Goal: Task Accomplishment & Management: Complete application form

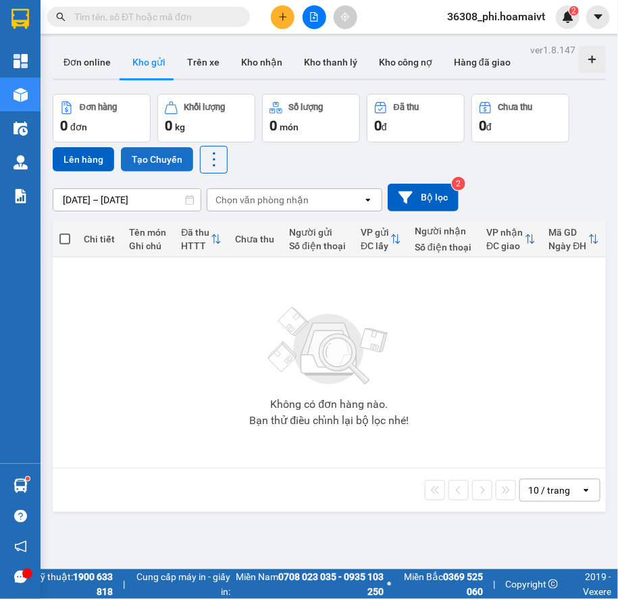
click at [169, 156] on button "Tạo Chuyến" at bounding box center [157, 159] width 72 height 24
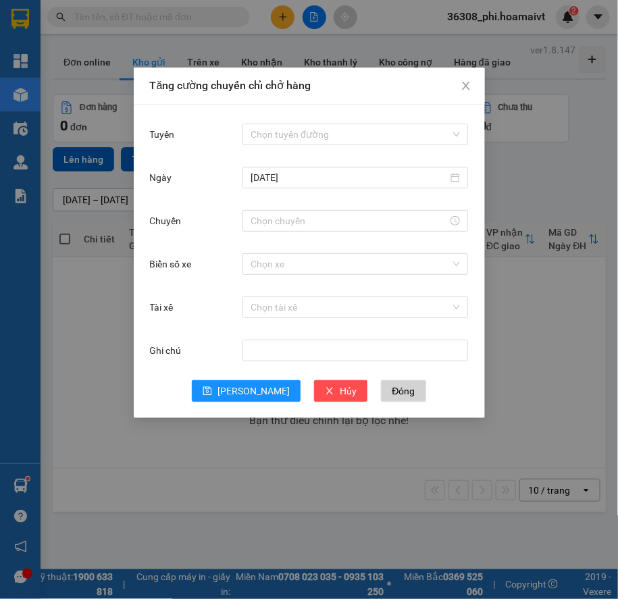
click at [272, 148] on div "Tuyến Chọn tuyến đường" at bounding box center [309, 142] width 319 height 43
drag, startPoint x: 282, startPoint y: 133, endPoint x: 296, endPoint y: 155, distance: 25.5
click at [282, 132] on input "Tuyến" at bounding box center [350, 134] width 200 height 20
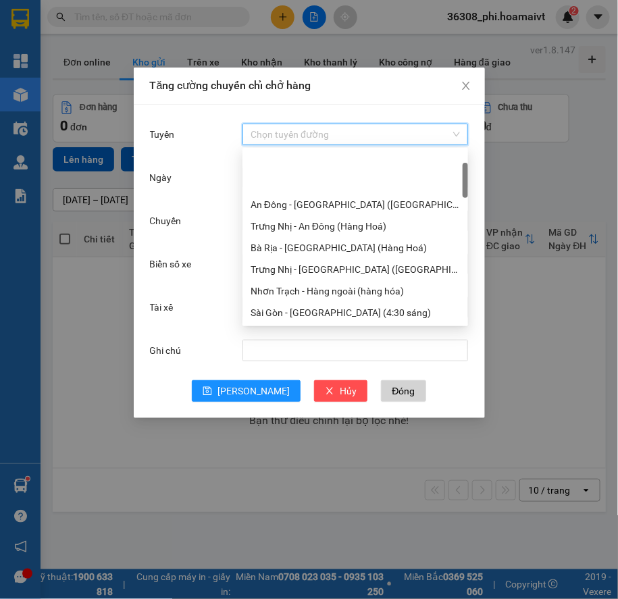
scroll to position [368, 0]
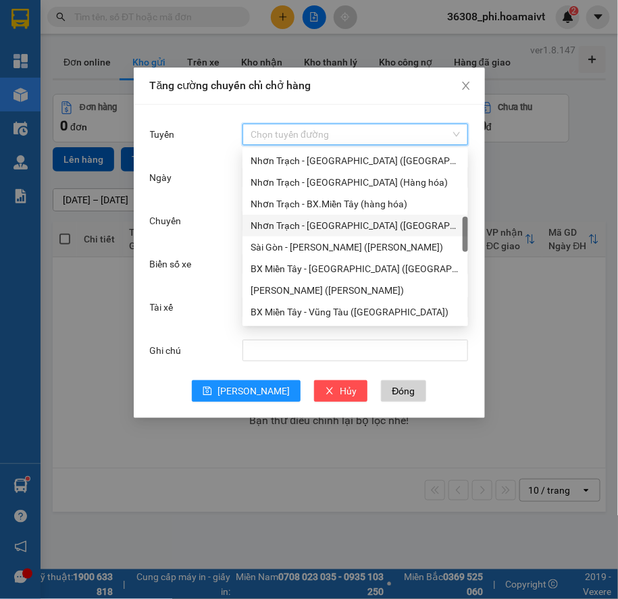
click at [344, 223] on div "Nhơn Trạch - [GEOGRAPHIC_DATA] ([GEOGRAPHIC_DATA])" at bounding box center [354, 225] width 209 height 15
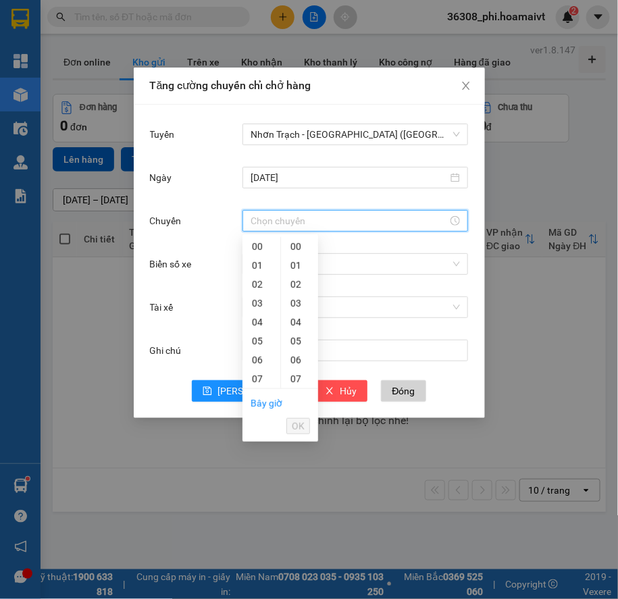
click at [278, 224] on input "Chuyến" at bounding box center [348, 220] width 197 height 15
click at [258, 249] on div "10" at bounding box center [261, 251] width 38 height 19
type input "10:00"
click at [293, 246] on div "00" at bounding box center [299, 246] width 37 height 19
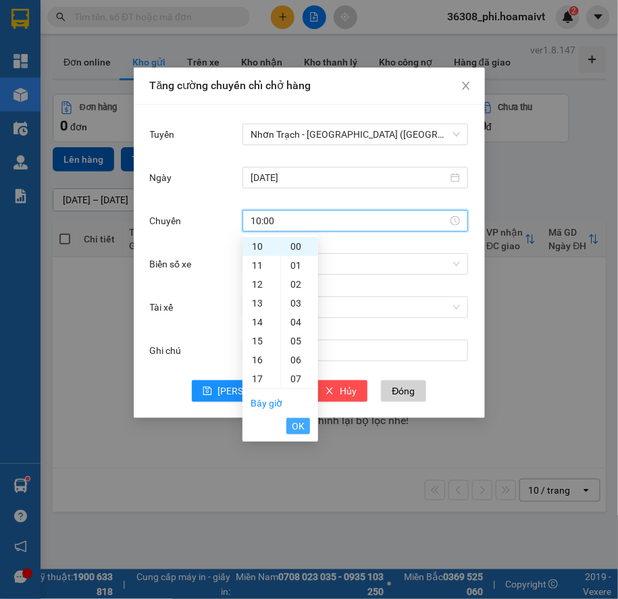
click at [296, 396] on span "OK" at bounding box center [298, 426] width 13 height 15
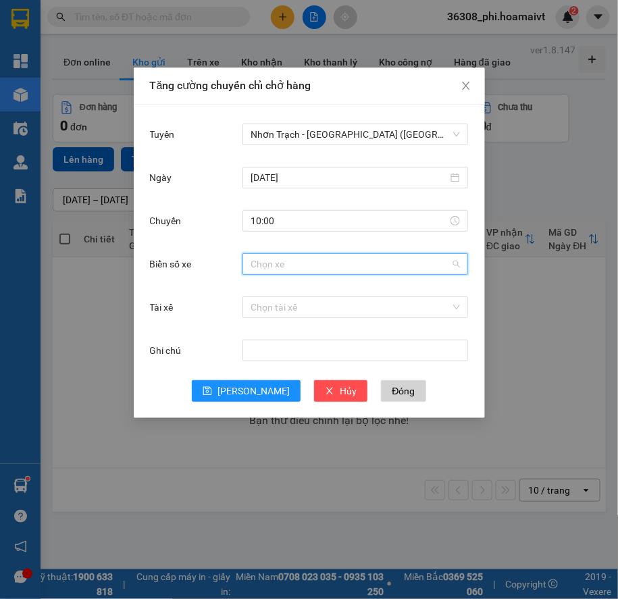
click at [330, 270] on input "Biển số xe" at bounding box center [350, 264] width 200 height 20
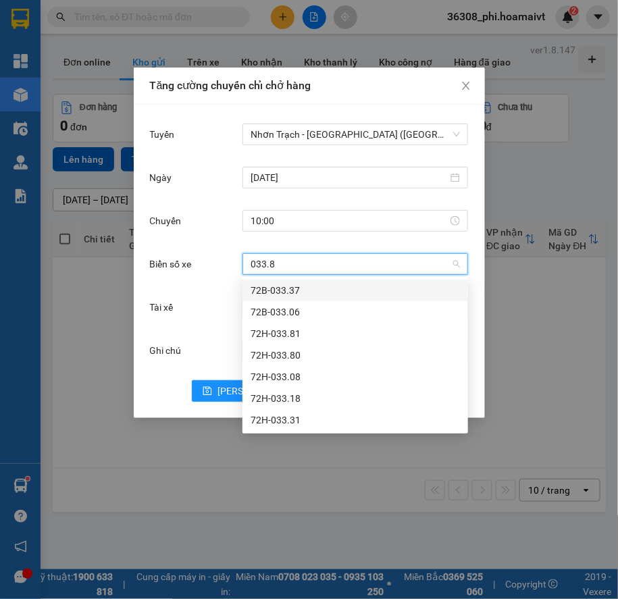
type input "033.80"
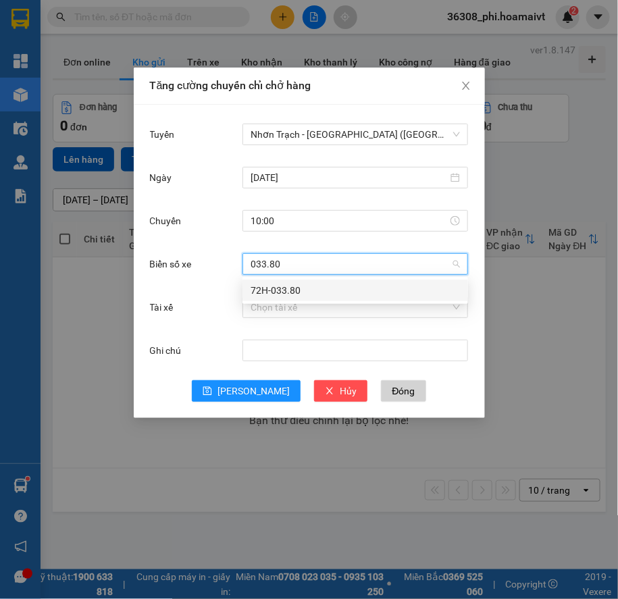
click at [296, 290] on div "72H-033.80" at bounding box center [354, 290] width 209 height 15
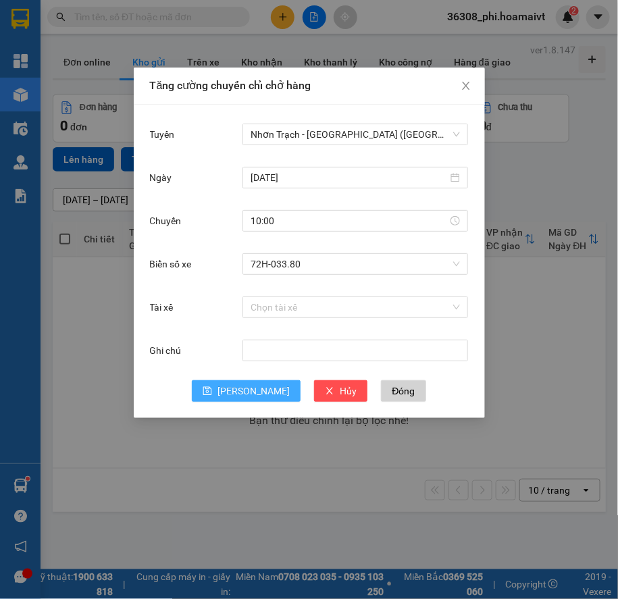
click at [236, 384] on button "[PERSON_NAME]" at bounding box center [246, 391] width 109 height 22
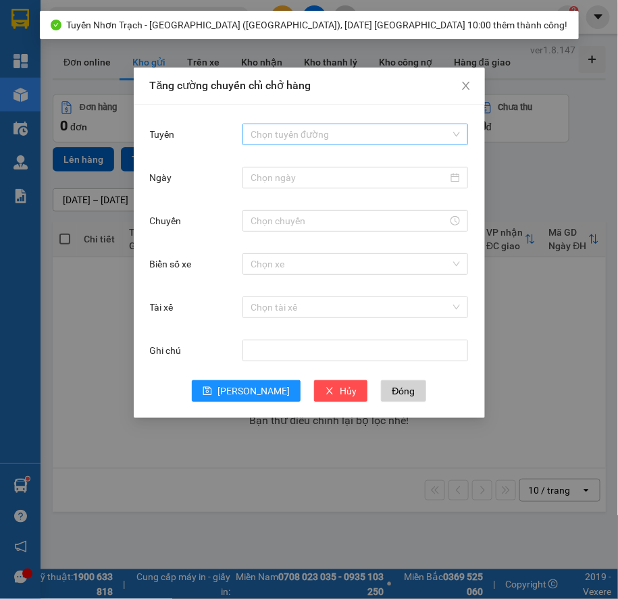
click at [279, 124] on input "Tuyến" at bounding box center [350, 134] width 200 height 20
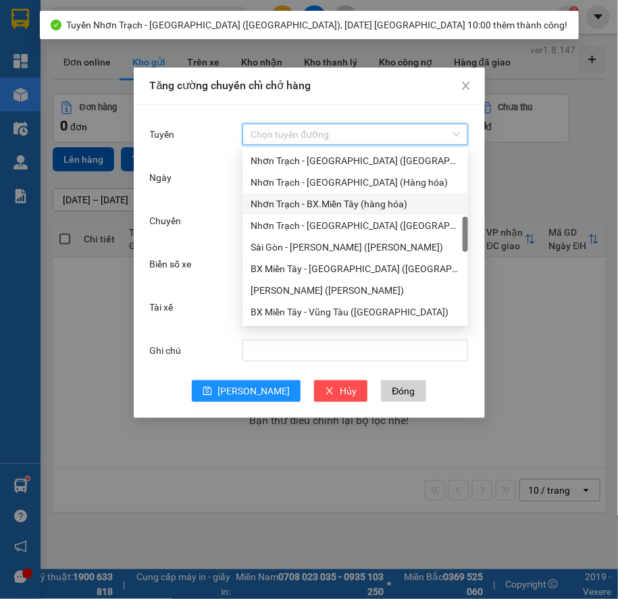
click at [350, 205] on div "Nhơn Trạch - BX.Miền Tây (hàng hóa)" at bounding box center [354, 203] width 209 height 15
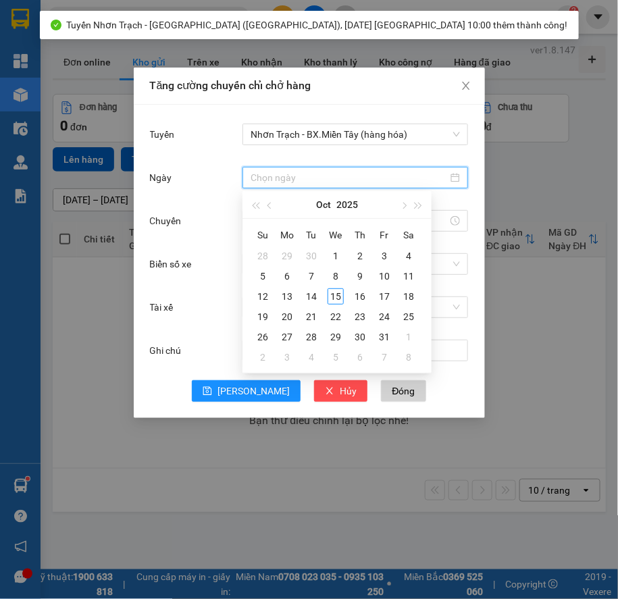
click at [325, 184] on input "Ngày" at bounding box center [348, 177] width 197 height 15
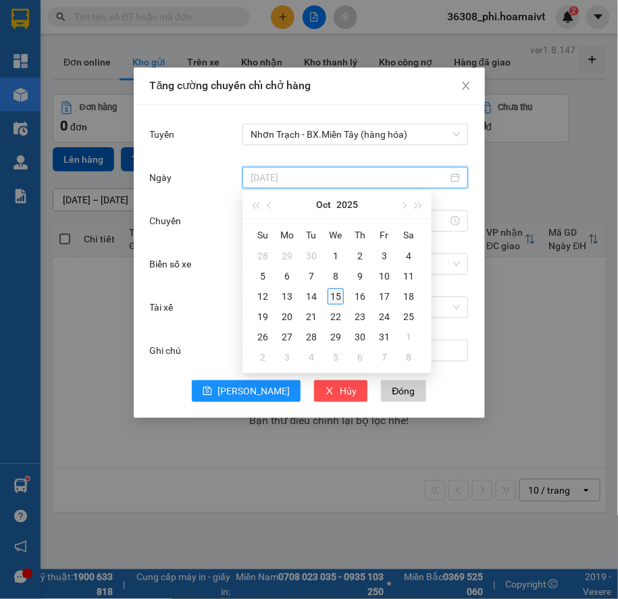
type input "[DATE]"
click at [342, 302] on div "15" at bounding box center [335, 296] width 16 height 16
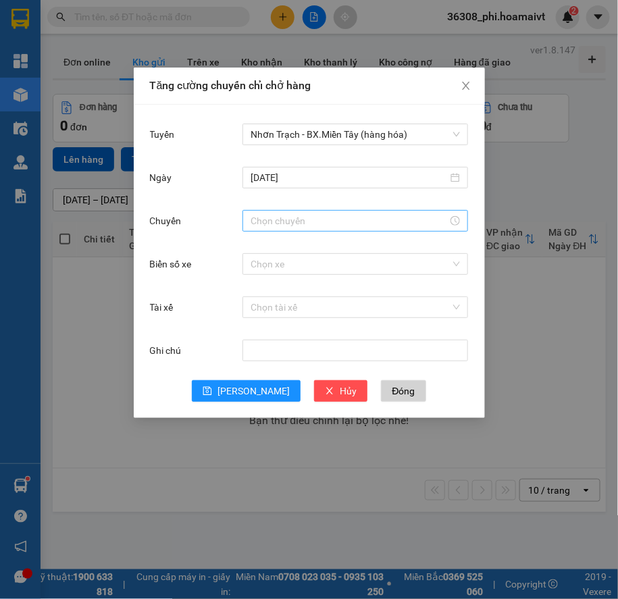
click at [286, 230] on div at bounding box center [354, 221] width 225 height 22
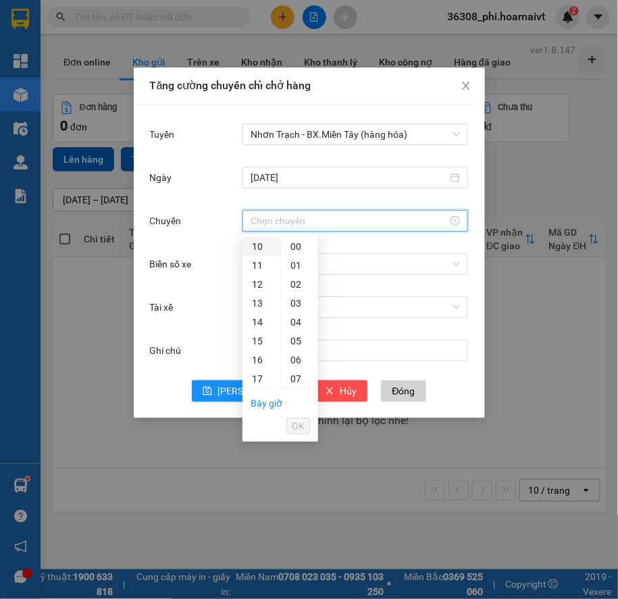
click at [259, 251] on div "10" at bounding box center [261, 246] width 38 height 19
type input "10:00"
click at [292, 246] on div "00" at bounding box center [299, 246] width 37 height 19
click at [302, 396] on span "OK" at bounding box center [298, 426] width 13 height 15
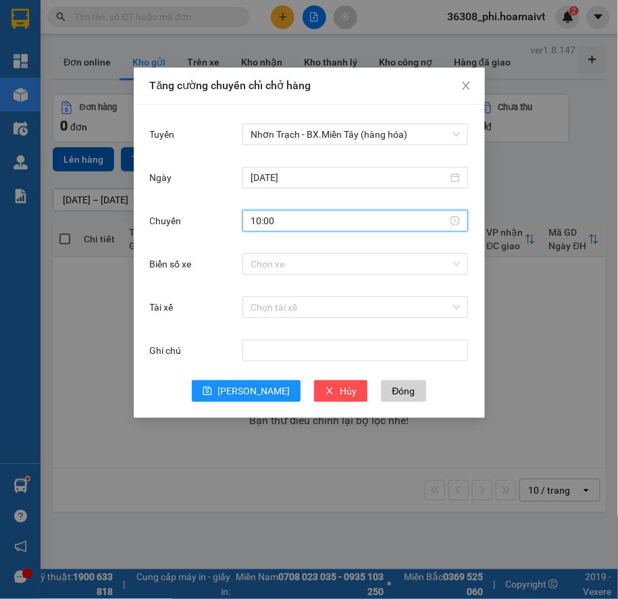
click at [294, 249] on div "Chuyến 10:00" at bounding box center [309, 228] width 319 height 43
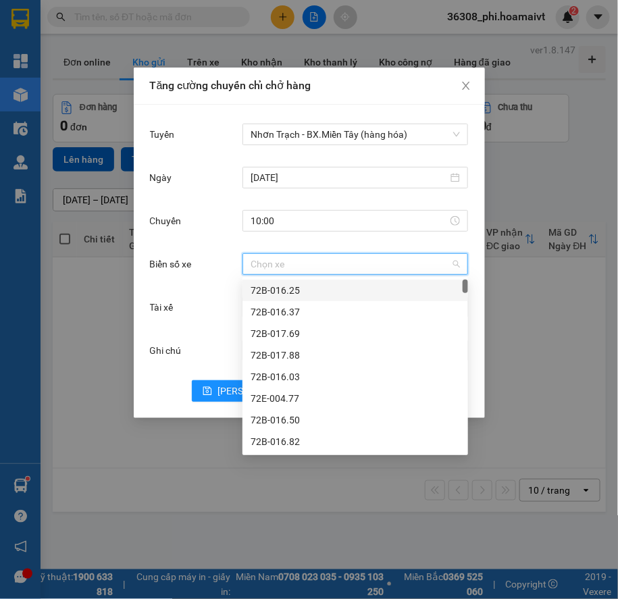
click at [293, 267] on input "Biển số xe" at bounding box center [350, 264] width 200 height 20
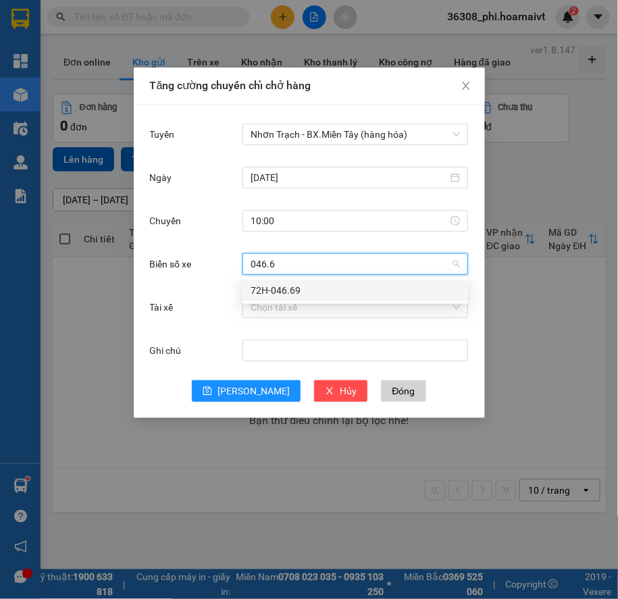
type input "046.69"
click at [292, 289] on div "72H-046.69" at bounding box center [354, 290] width 209 height 15
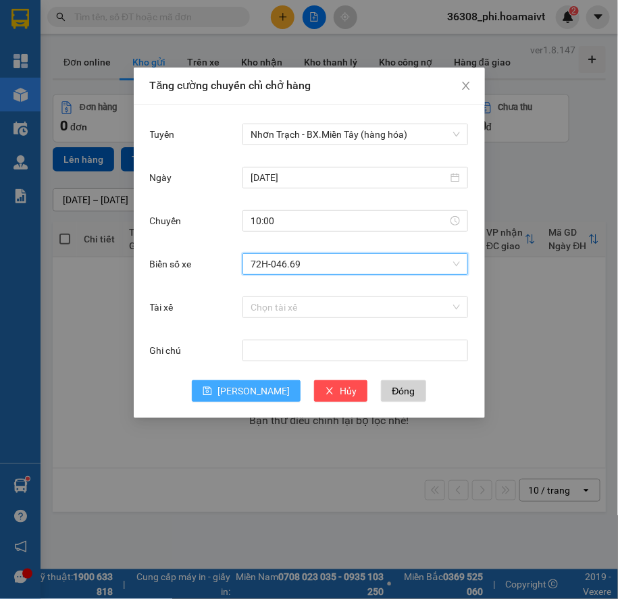
click at [243, 396] on button "[PERSON_NAME]" at bounding box center [246, 391] width 109 height 22
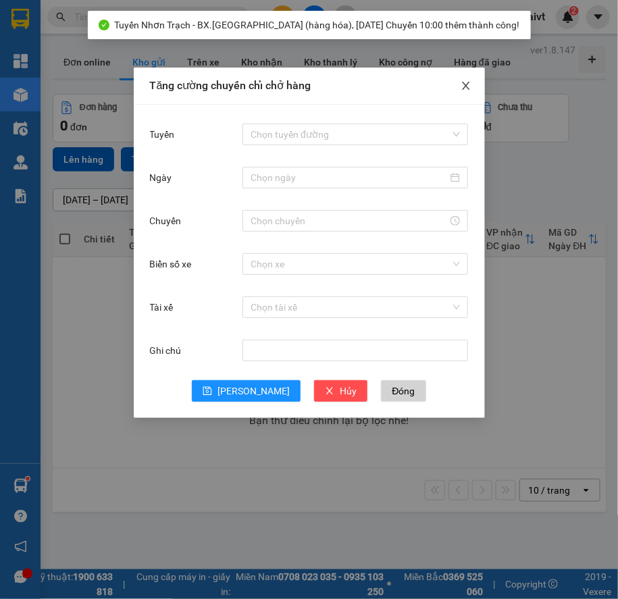
drag, startPoint x: 455, startPoint y: 101, endPoint x: 458, endPoint y: 95, distance: 7.5
click at [458, 98] on span "Close" at bounding box center [466, 87] width 38 height 38
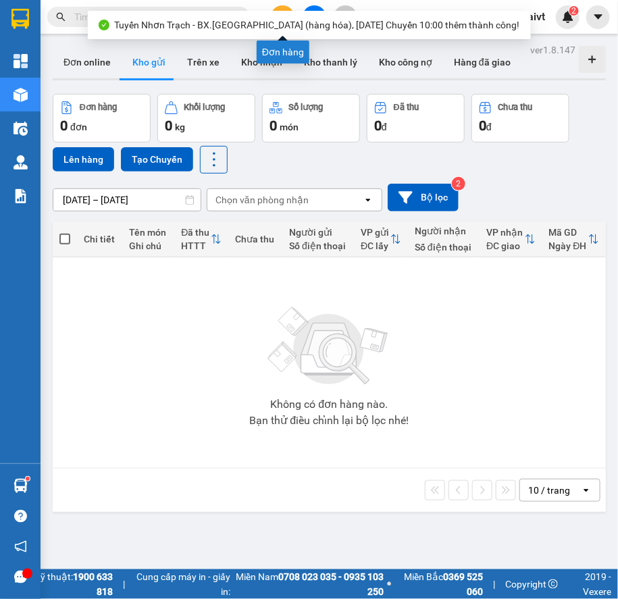
click at [282, 7] on button at bounding box center [283, 17] width 24 height 24
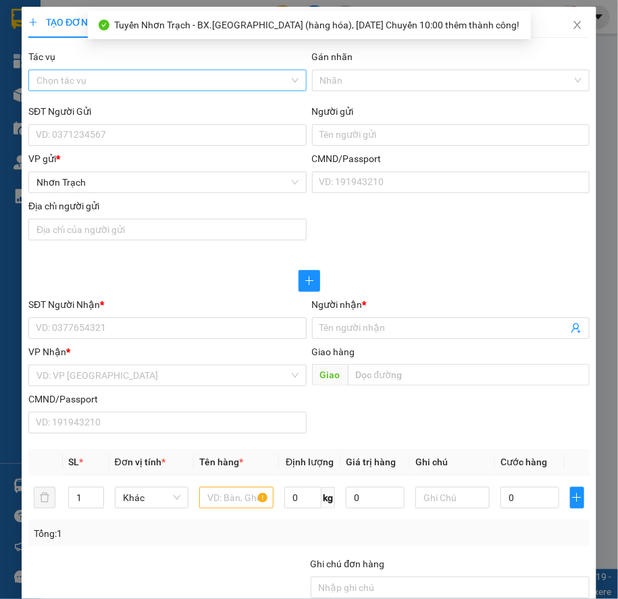
click at [87, 80] on input "Tác vụ" at bounding box center [162, 80] width 252 height 20
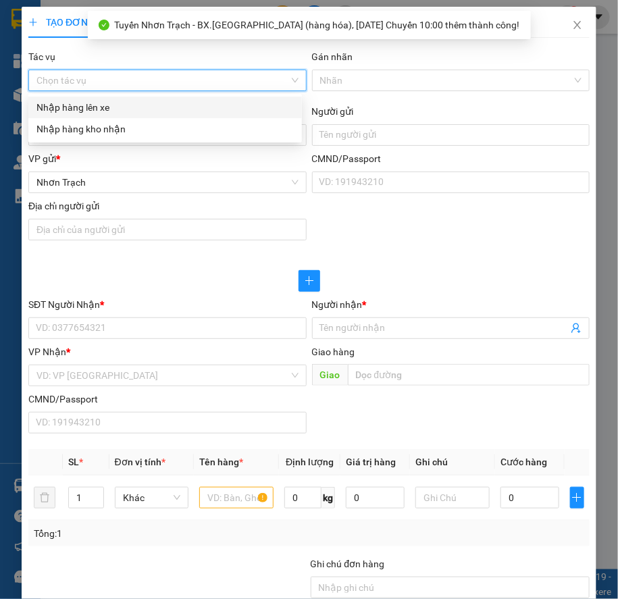
click at [80, 98] on div "Nhập hàng lên xe" at bounding box center [164, 108] width 273 height 22
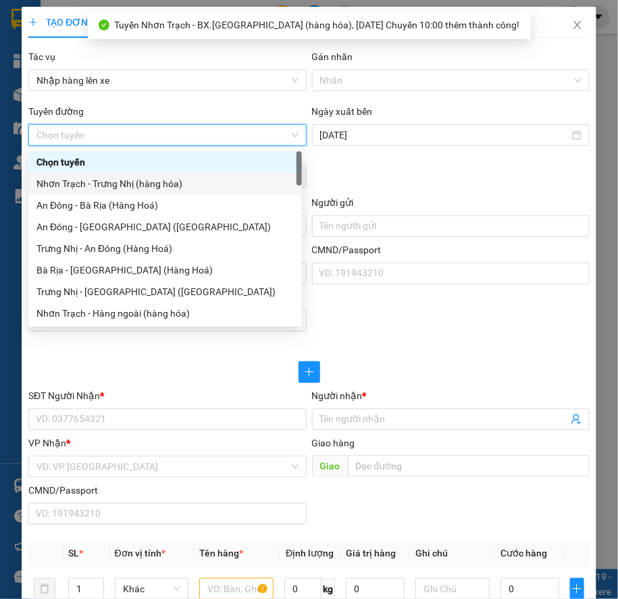
scroll to position [368, 0]
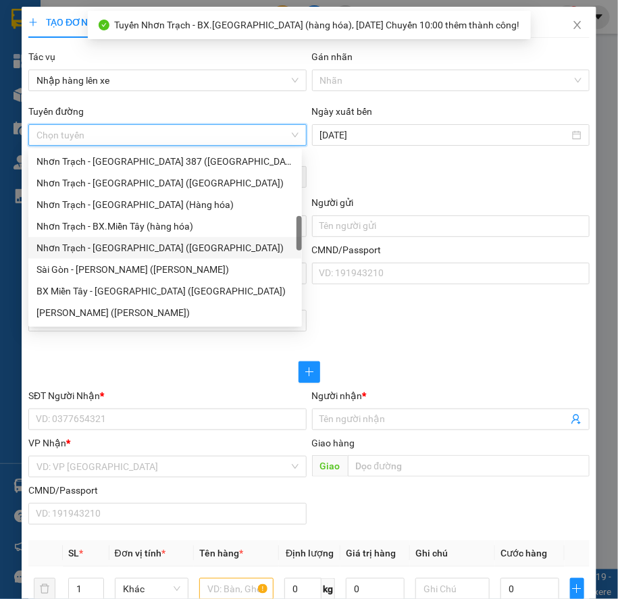
click at [126, 244] on div "Nhơn Trạch - [GEOGRAPHIC_DATA] ([GEOGRAPHIC_DATA])" at bounding box center [164, 247] width 257 height 15
type input "[DATE]"
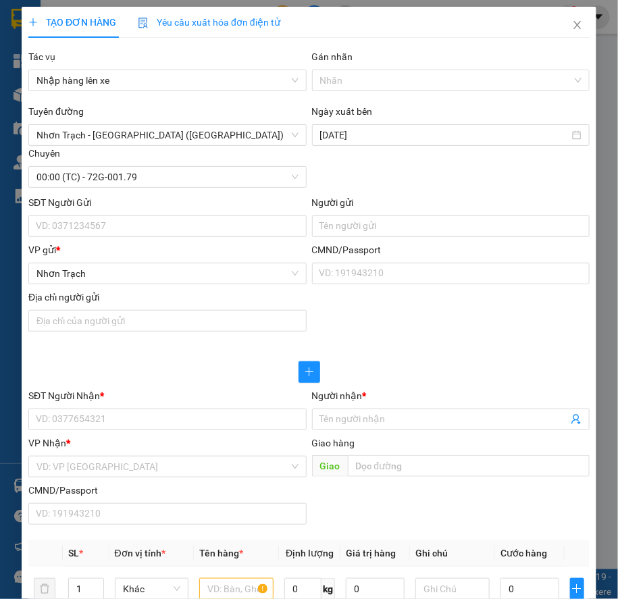
click at [409, 176] on div "[GEOGRAPHIC_DATA] - [GEOGRAPHIC_DATA] ([GEOGRAPHIC_DATA]) Ngày xuất bến [DATE] …" at bounding box center [309, 146] width 566 height 84
click at [178, 182] on span "00:00 (TC) - 72G-001.79" at bounding box center [166, 177] width 261 height 20
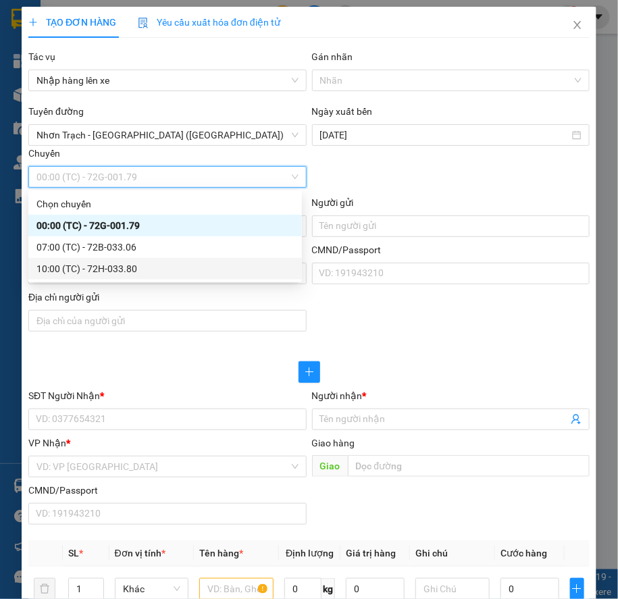
drag, startPoint x: 122, startPoint y: 257, endPoint x: 121, endPoint y: 264, distance: 7.5
click at [121, 264] on div "Chọn chuyến 00:00 (TC) - 72G-001.79 07:00 (TC) - 72B-033.06 10:00 (TC) - 72H-03…" at bounding box center [164, 236] width 273 height 86
click at [121, 264] on div "10:00 (TC) - 72H-033.80" at bounding box center [164, 268] width 257 height 15
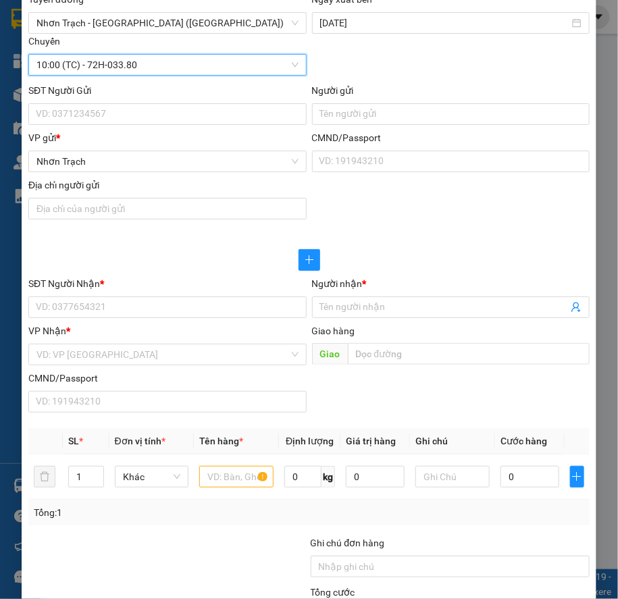
scroll to position [245, 0]
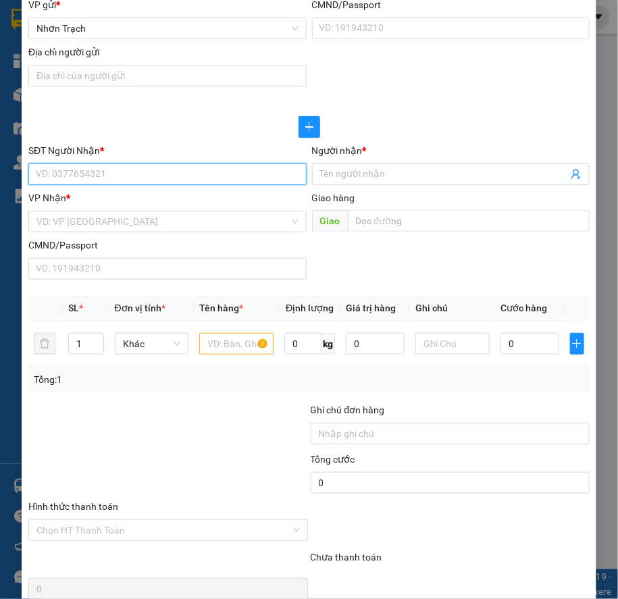
click at [91, 176] on input "SĐT Người Nhận *" at bounding box center [166, 174] width 277 height 22
type input "0902821608"
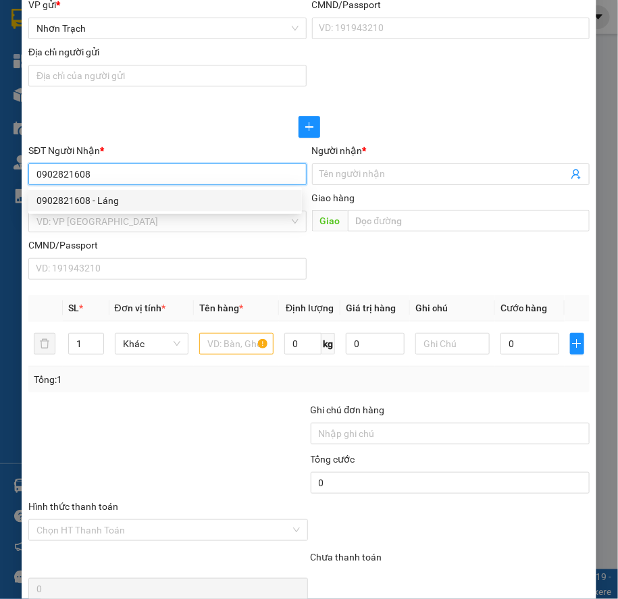
click at [102, 205] on div "0902821608 - Láng" at bounding box center [164, 200] width 257 height 15
type input "Láng"
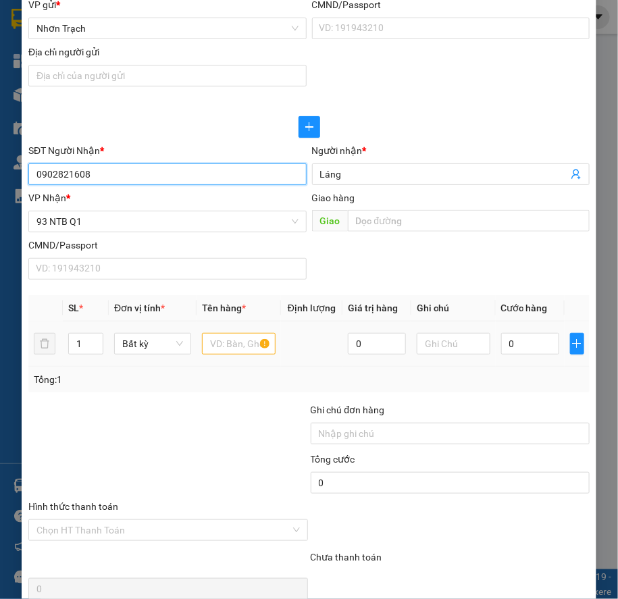
type input "0902821608"
click at [230, 340] on input "text" at bounding box center [239, 344] width 74 height 22
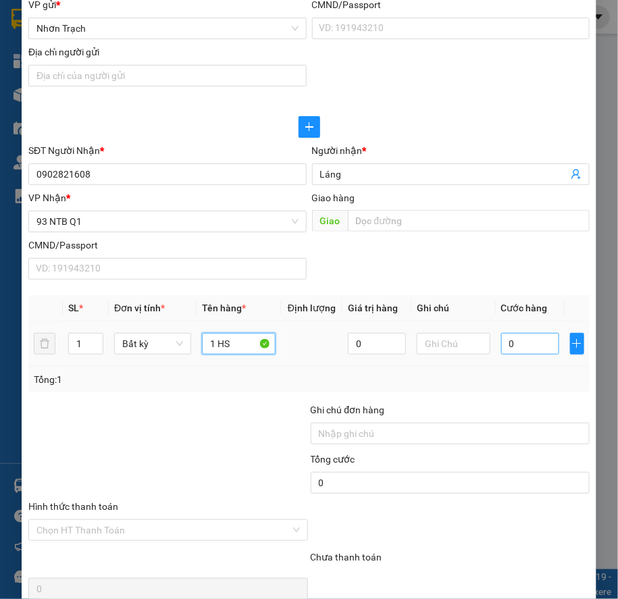
type input "1 HS"
click at [533, 344] on input "0" at bounding box center [530, 344] width 58 height 22
type input "3"
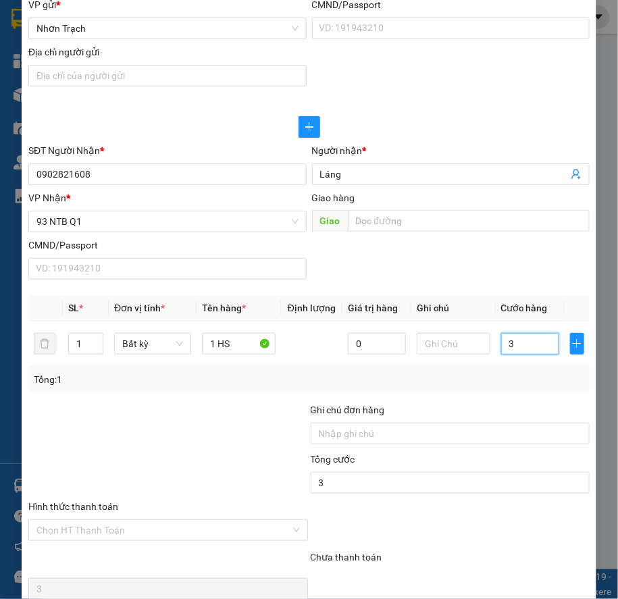
type input "30"
type input "300"
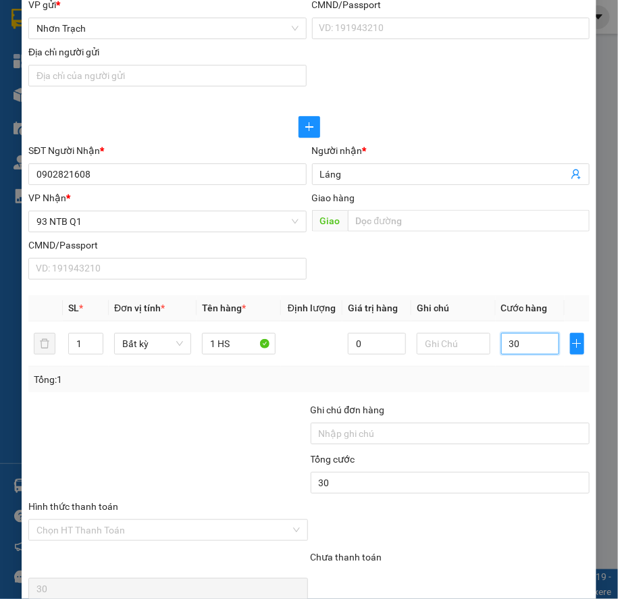
type input "300"
type input "3.000"
type input "30.000"
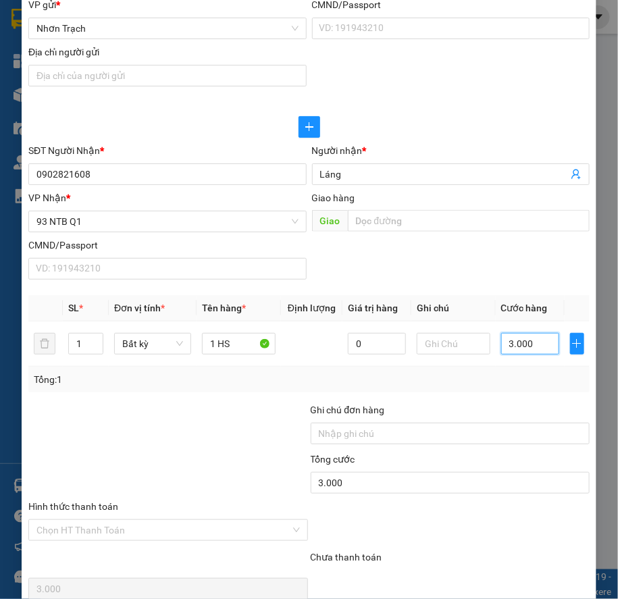
type input "30.000"
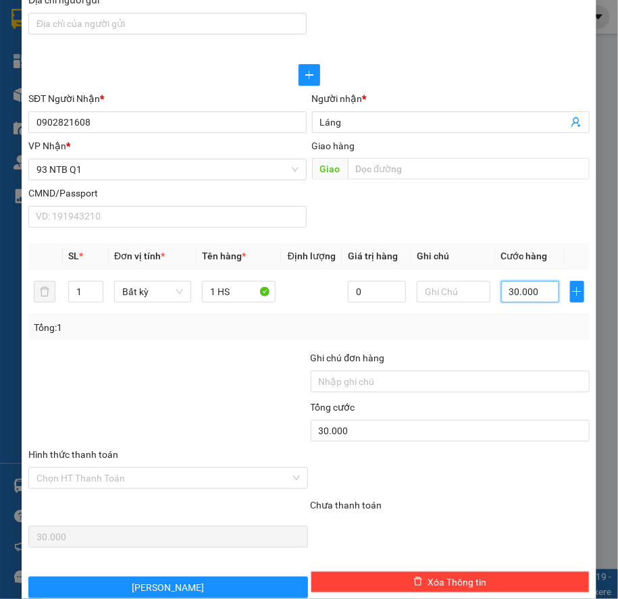
scroll to position [362, 0]
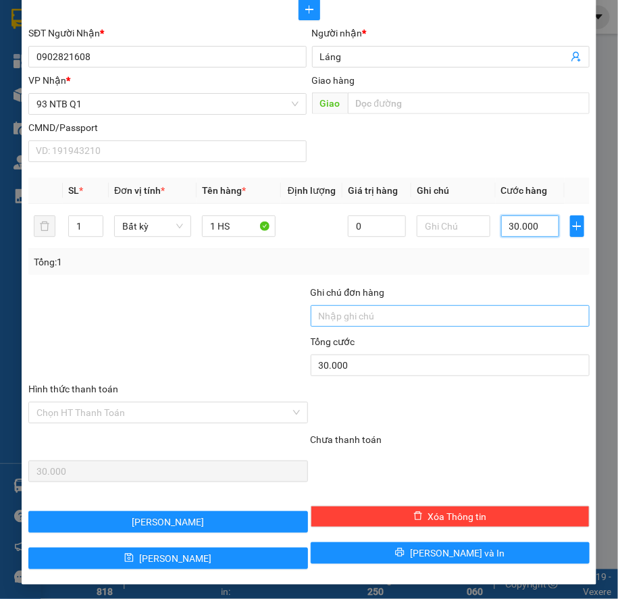
type input "30.000"
drag, startPoint x: 371, startPoint y: 305, endPoint x: 369, endPoint y: 314, distance: 9.0
click at [371, 305] on input "Ghi chú đơn hàng" at bounding box center [450, 316] width 279 height 22
click at [225, 396] on div at bounding box center [167, 438] width 281 height 18
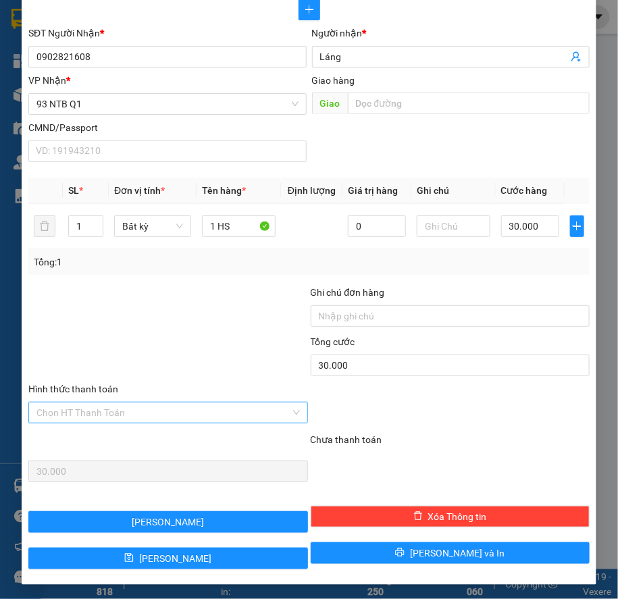
click at [128, 396] on input "Hình thức thanh toán" at bounding box center [162, 412] width 253 height 20
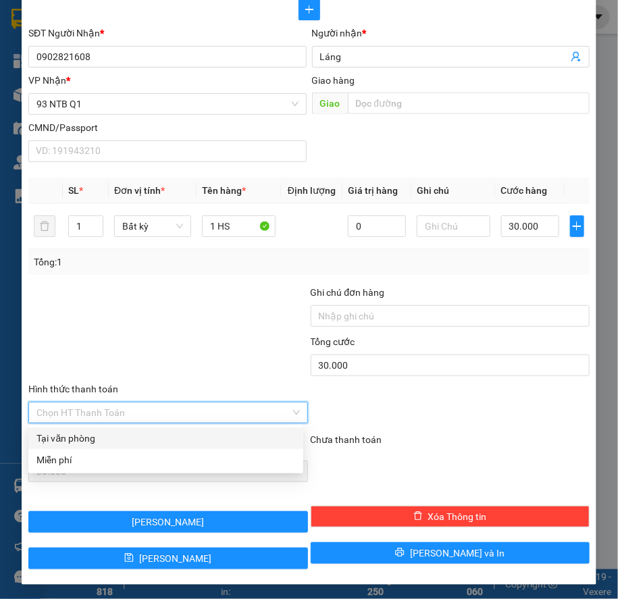
click at [105, 396] on div "Tại văn phòng" at bounding box center [165, 438] width 259 height 15
type input "0"
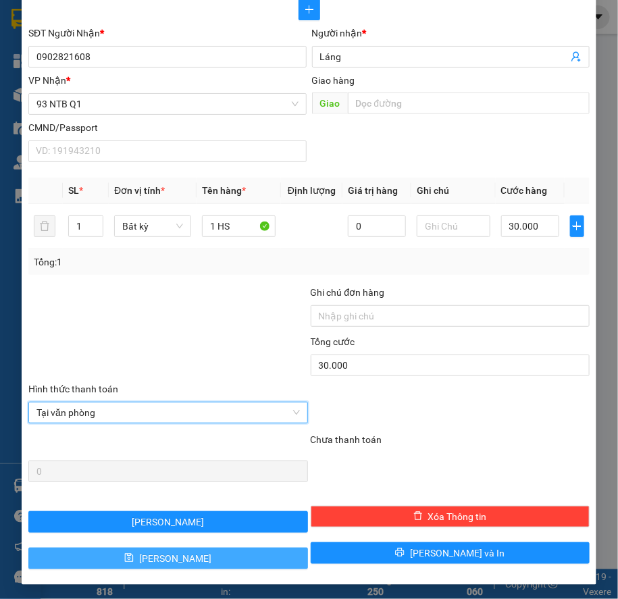
click at [197, 396] on button "[PERSON_NAME]" at bounding box center [167, 558] width 279 height 22
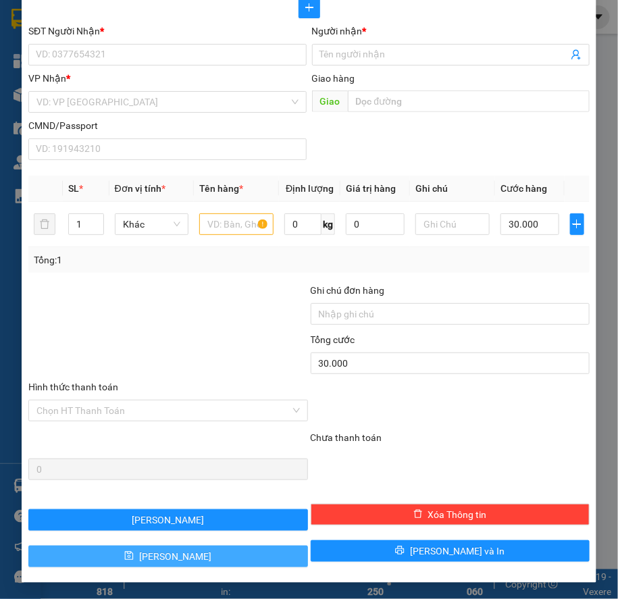
type input "0"
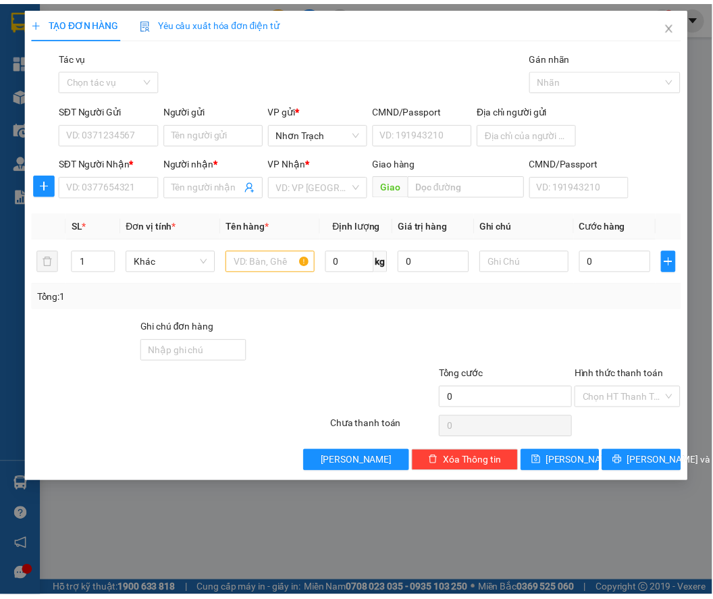
scroll to position [0, 0]
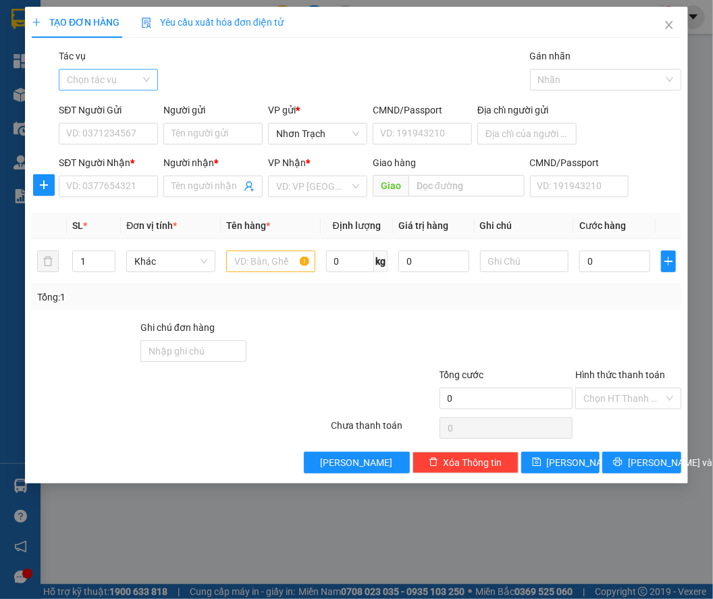
click at [135, 89] on input "Tác vụ" at bounding box center [104, 80] width 74 height 20
click at [121, 102] on div "Nhập hàng lên xe" at bounding box center [111, 106] width 89 height 15
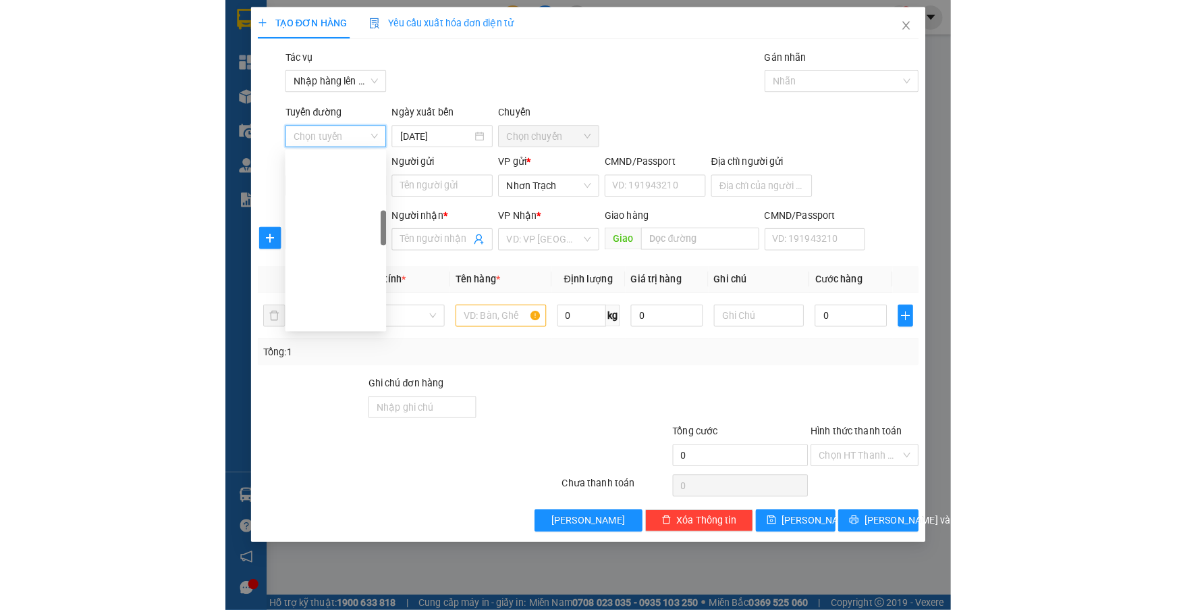
scroll to position [429, 0]
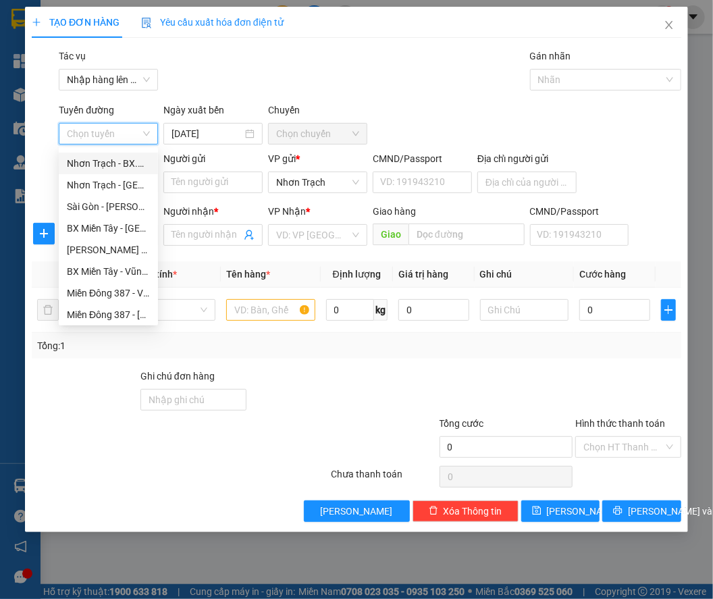
click at [117, 161] on div "Nhơn Trạch - BX.Miền Tây (hàng hóa)" at bounding box center [108, 163] width 83 height 15
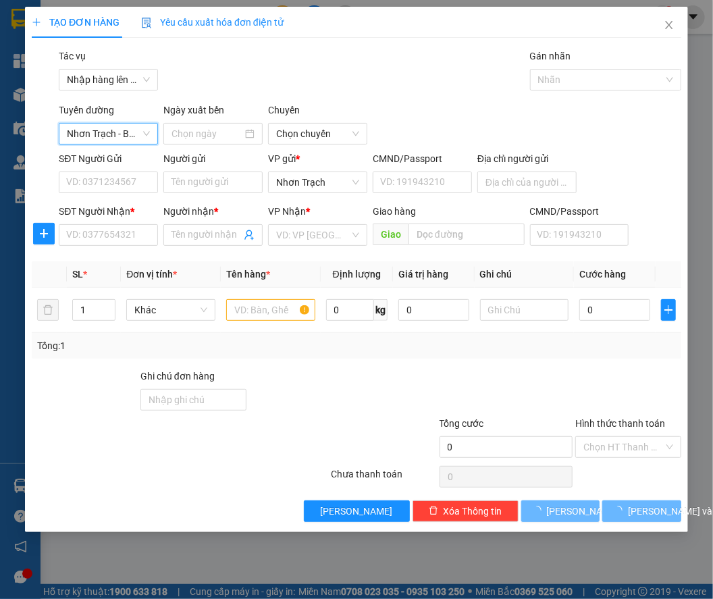
type input "[DATE]"
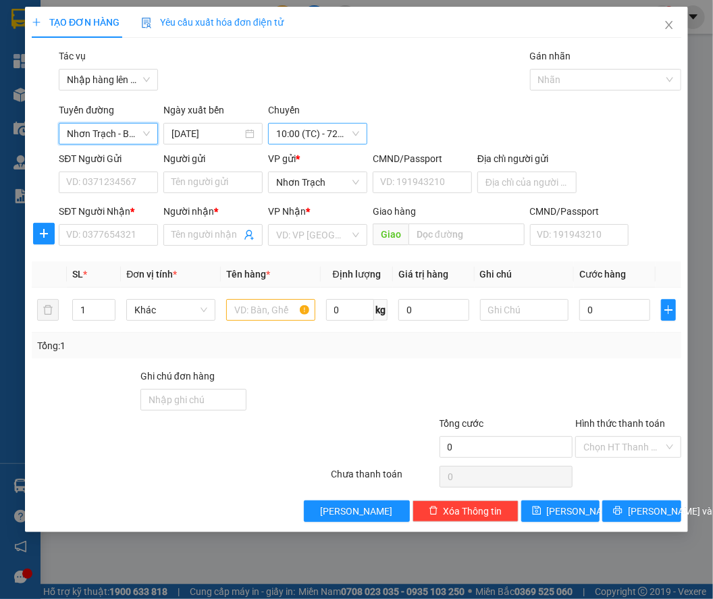
click at [310, 133] on span "10:00 (TC) - 72H-046.69" at bounding box center [317, 134] width 83 height 20
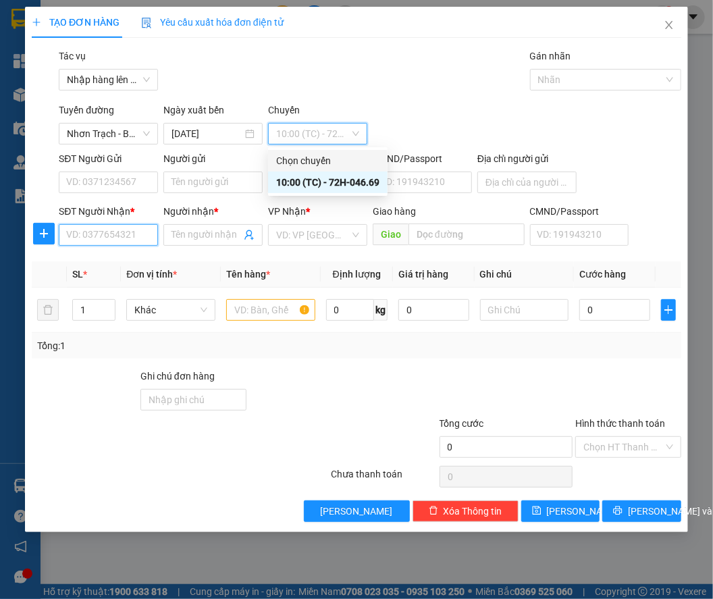
click at [117, 235] on input "SĐT Người Nhận *" at bounding box center [108, 235] width 99 height 22
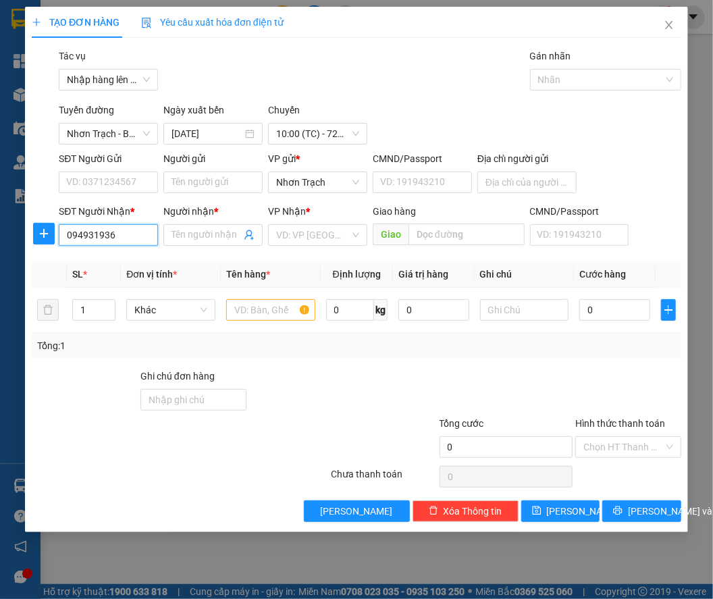
type input "0949319366"
click at [124, 263] on div "0949319366 - Thy" at bounding box center [108, 261] width 83 height 15
type input "Thy"
type input "0949319366"
click at [269, 316] on input "text" at bounding box center [270, 310] width 89 height 22
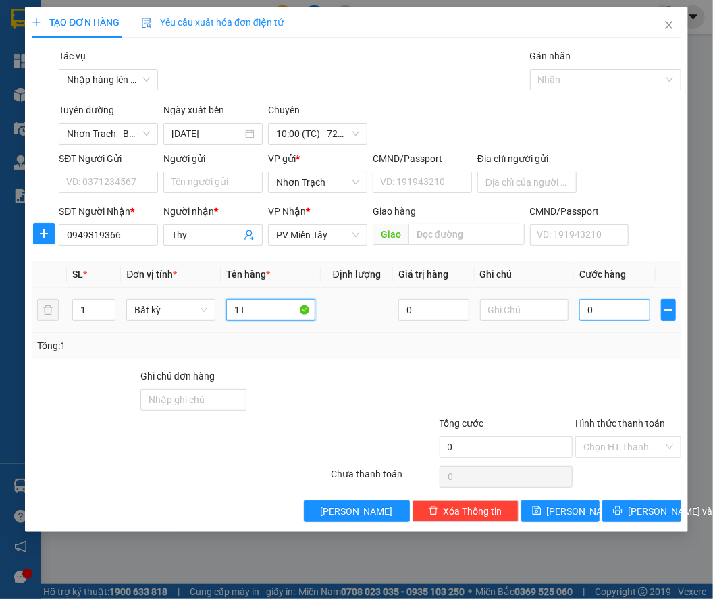
type input "1T"
click at [622, 313] on input "0" at bounding box center [614, 310] width 71 height 22
type input "3"
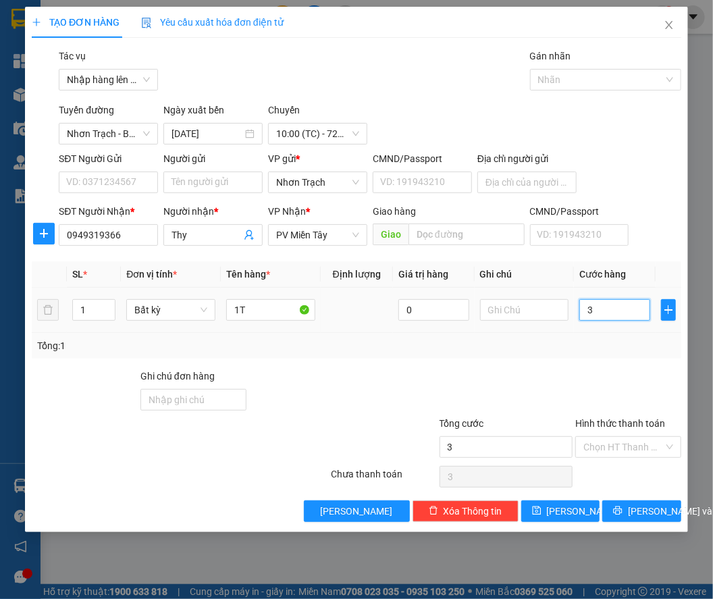
type input "30"
type input "300"
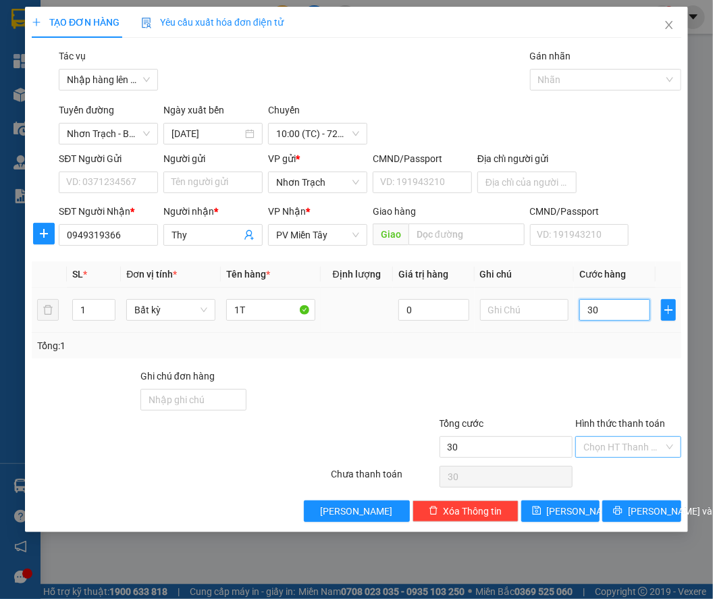
type input "300"
type input "3.000"
type input "30.000"
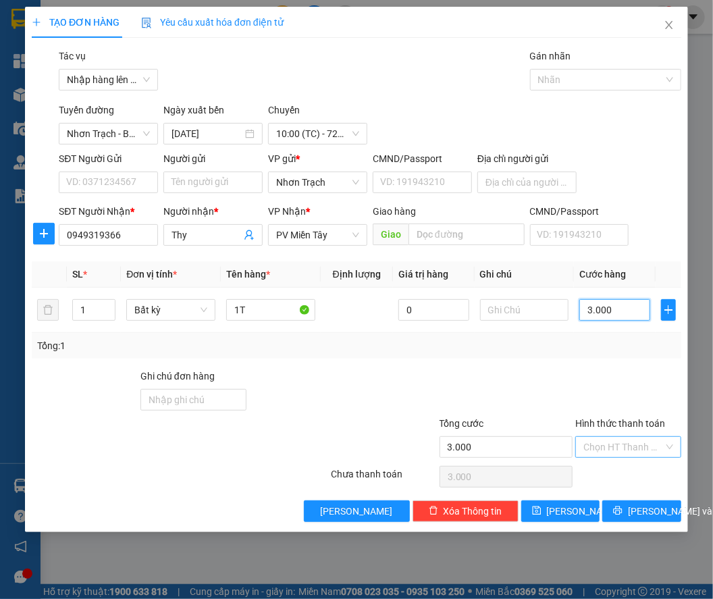
type input "30.000"
click at [614, 396] on input "Hình thức thanh toán" at bounding box center [623, 447] width 80 height 20
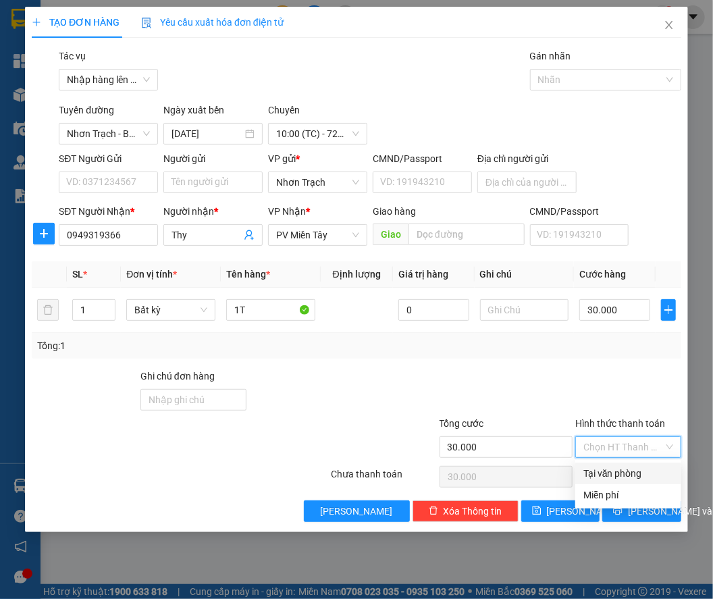
click at [612, 396] on div "Tại văn phòng" at bounding box center [628, 473] width 90 height 15
type input "0"
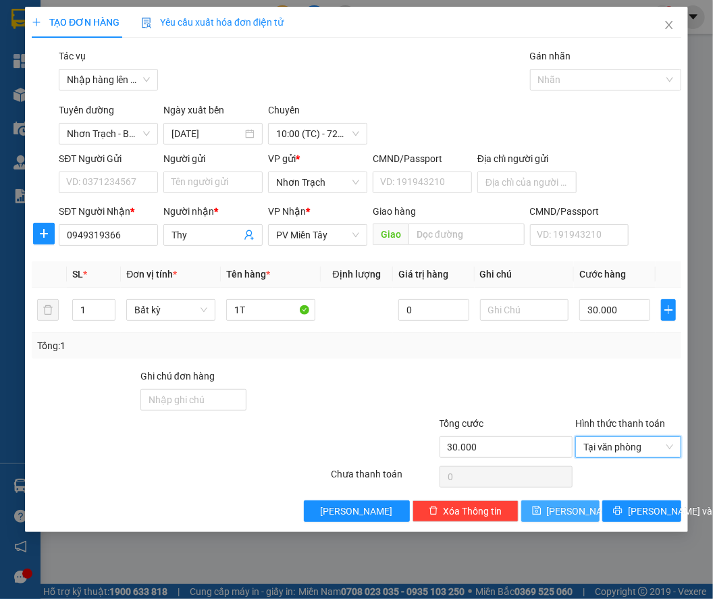
click at [554, 396] on button "[PERSON_NAME]" at bounding box center [560, 511] width 79 height 22
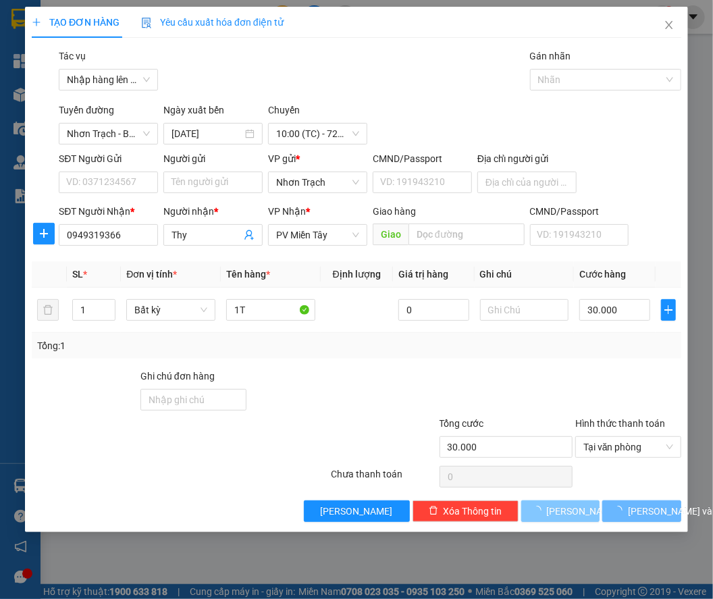
type input "0"
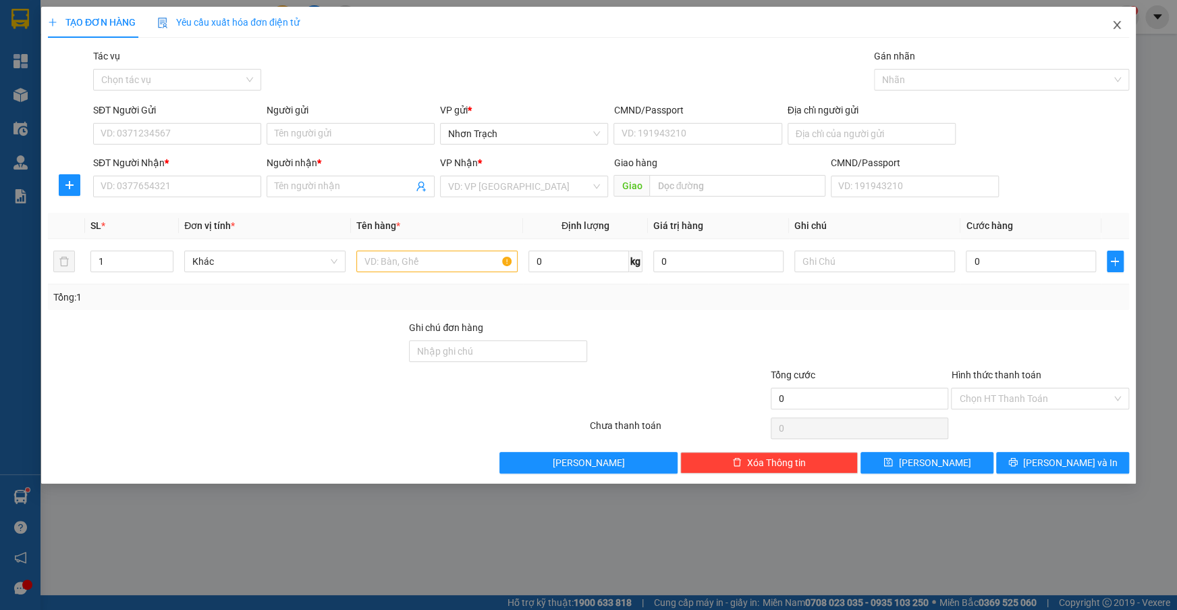
click at [961, 28] on span "Close" at bounding box center [1117, 26] width 38 height 38
